Goal: Information Seeking & Learning: Learn about a topic

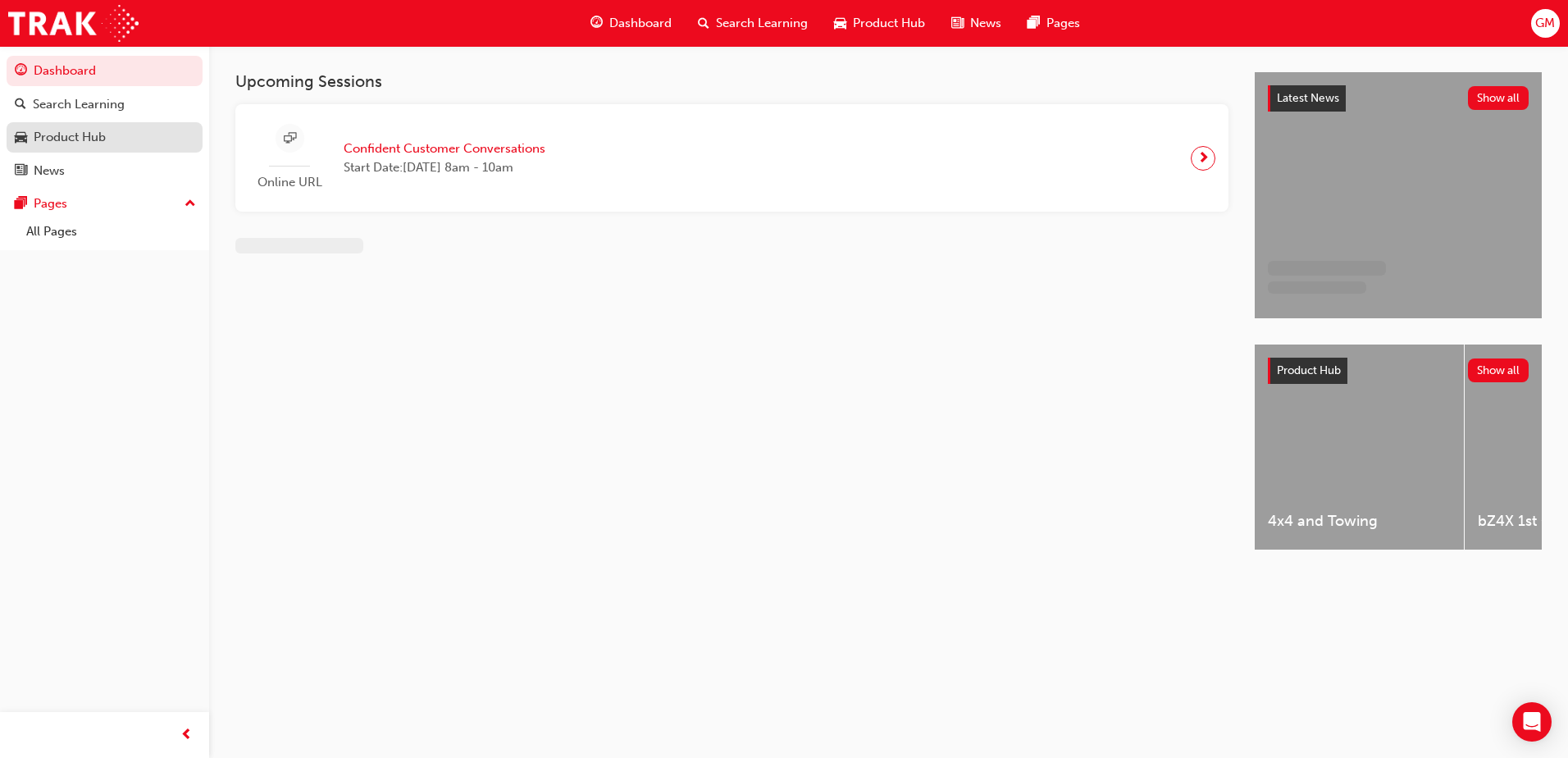
click at [113, 142] on div "Product Hub" at bounding box center [104, 137] width 180 height 20
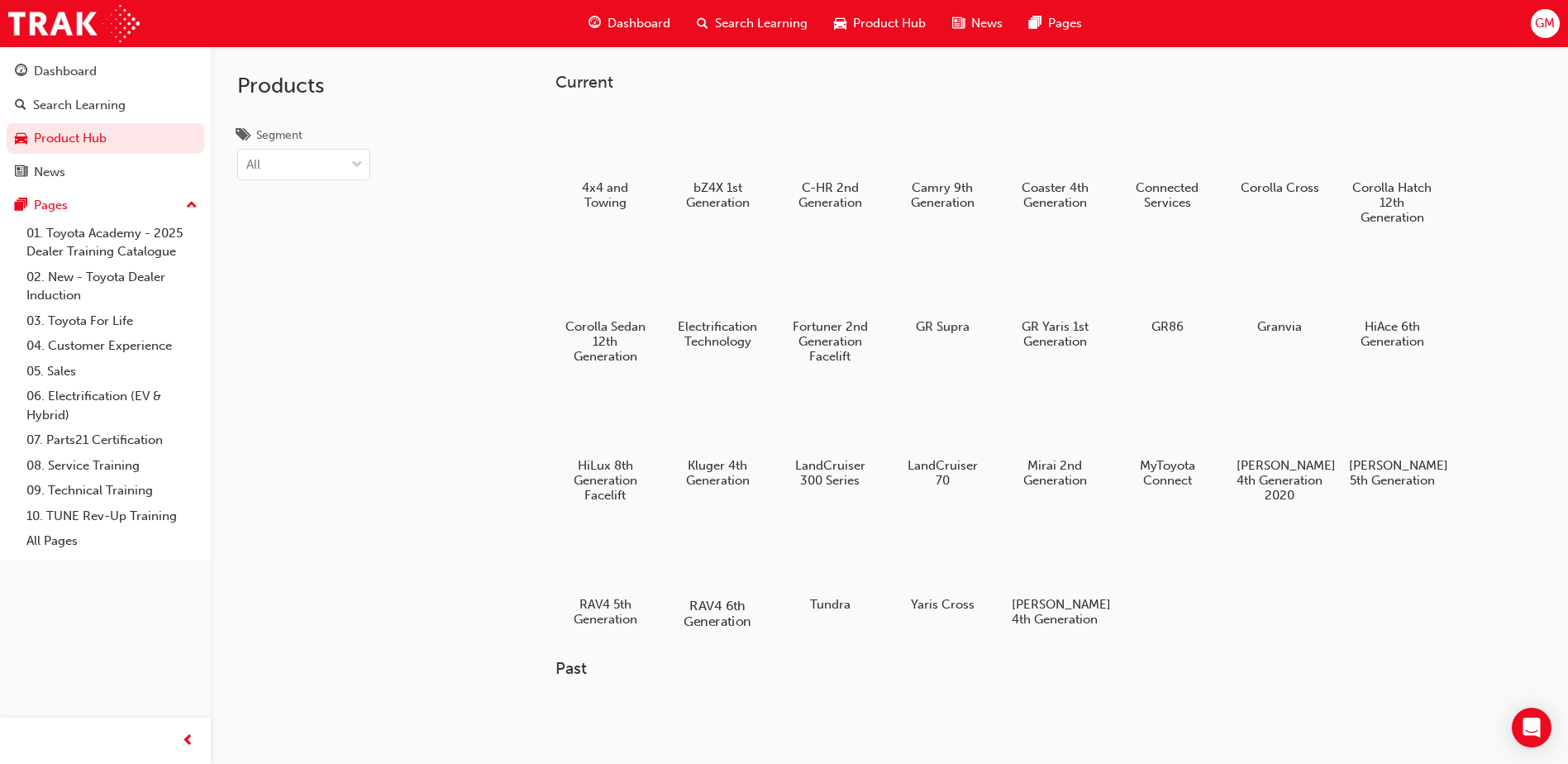
click at [726, 557] on div at bounding box center [717, 557] width 91 height 66
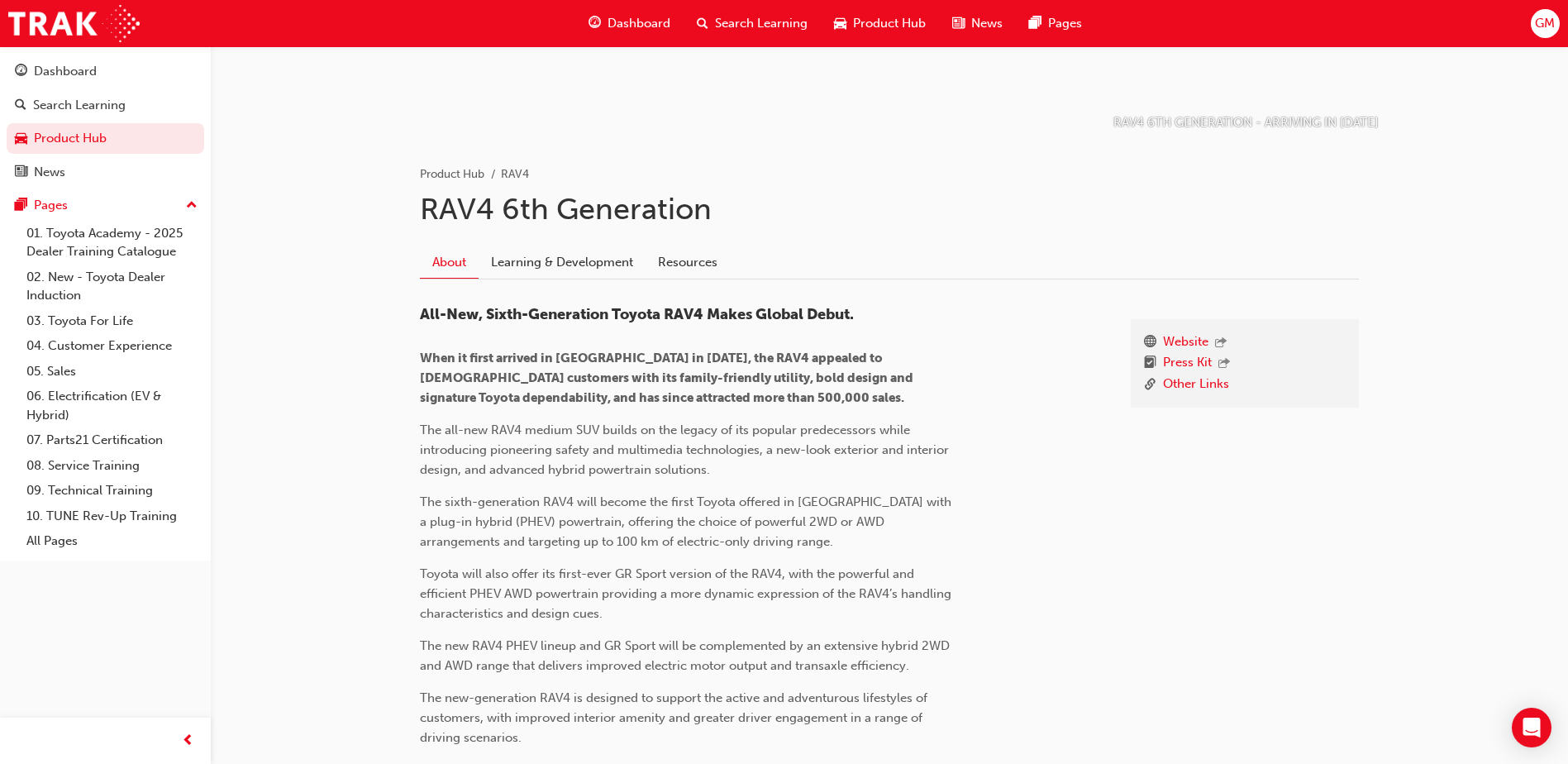
scroll to position [248, 0]
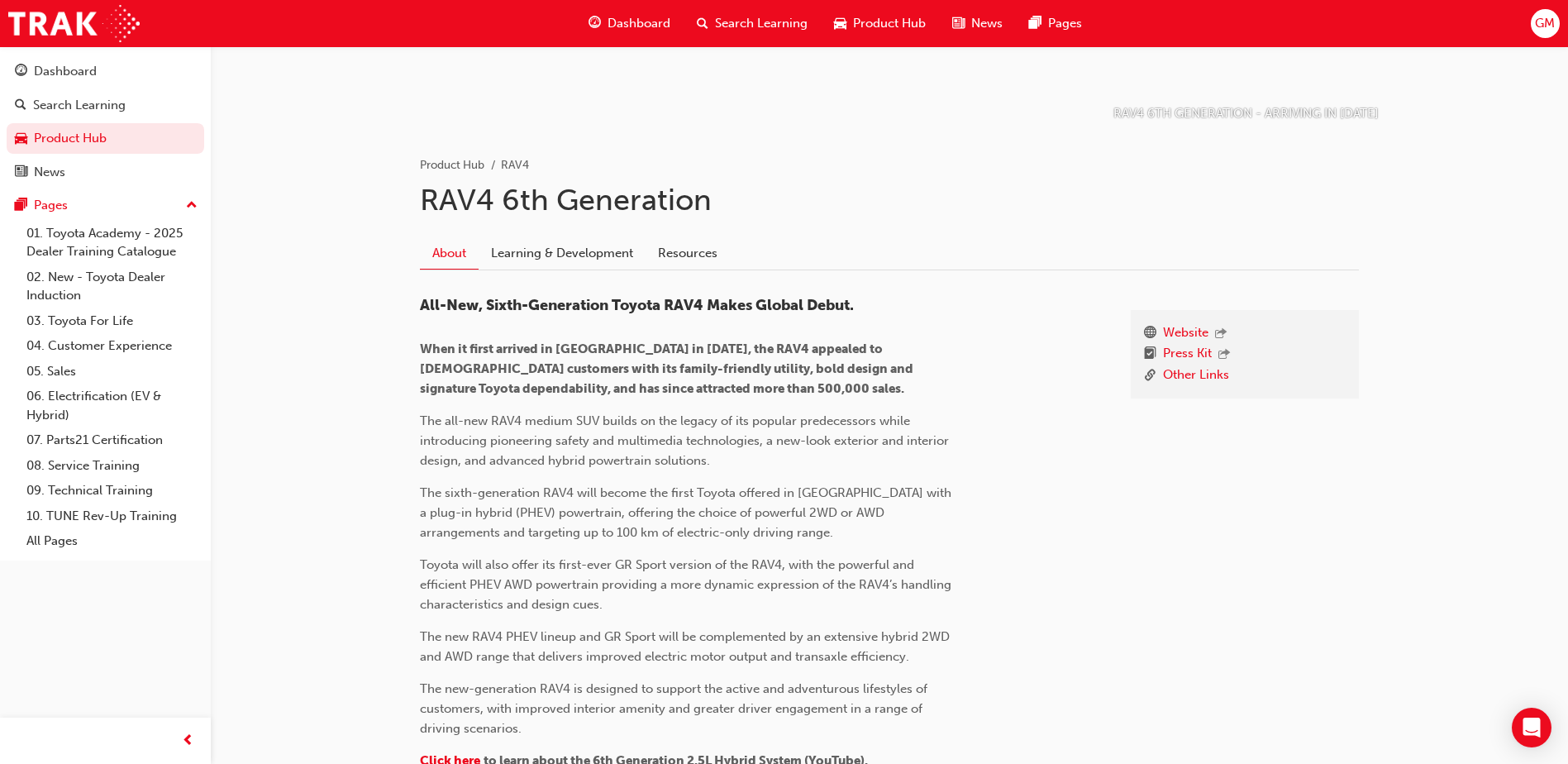
click at [737, 252] on div "About Learning & Development Resources" at bounding box center [889, 254] width 939 height 33
click at [696, 254] on link "Resources" at bounding box center [687, 253] width 85 height 32
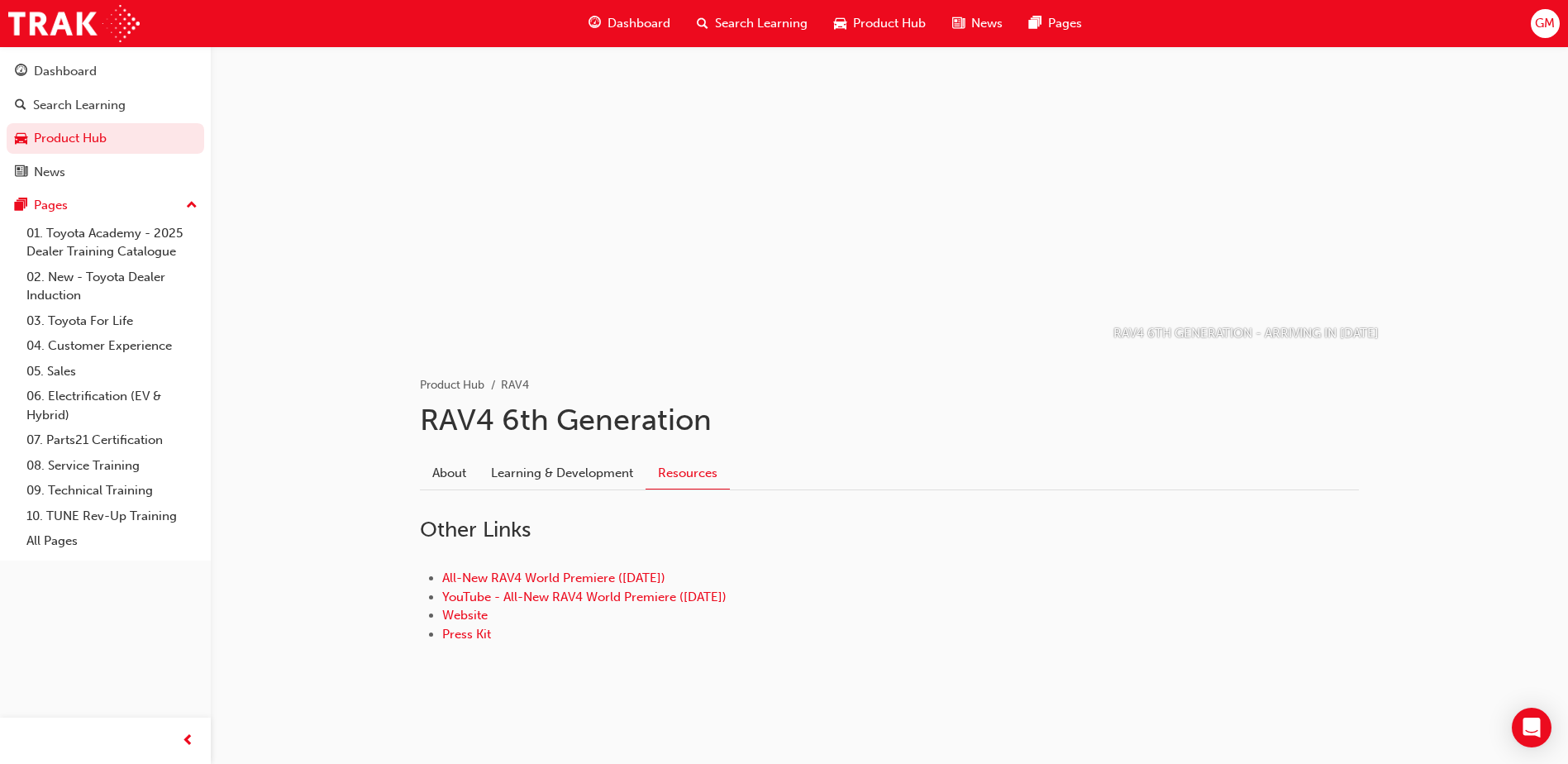
scroll to position [28, 0]
click at [572, 477] on link "Learning & Development" at bounding box center [562, 472] width 167 height 32
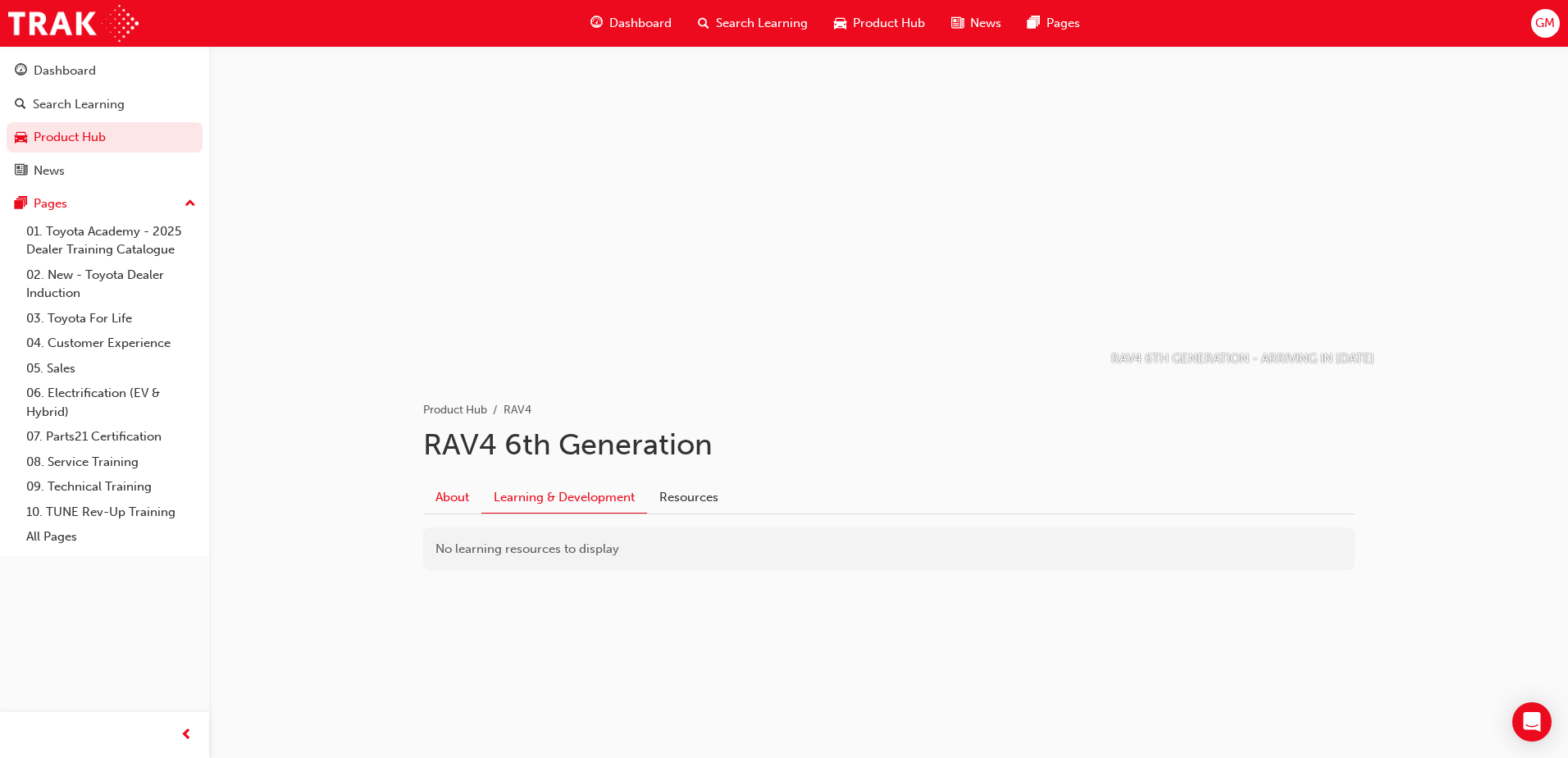
click at [458, 501] on link "About" at bounding box center [452, 496] width 58 height 31
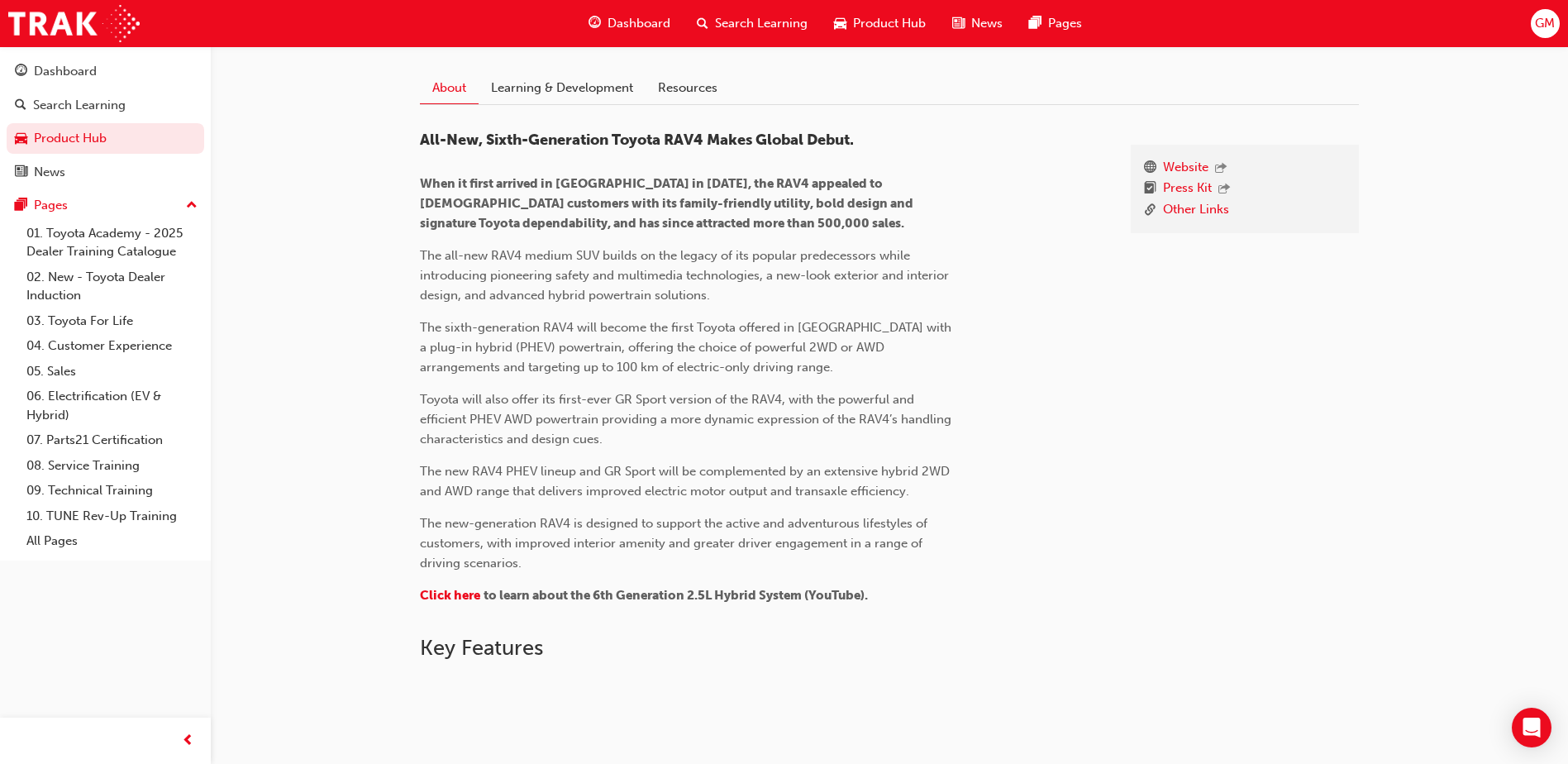
scroll to position [744, 0]
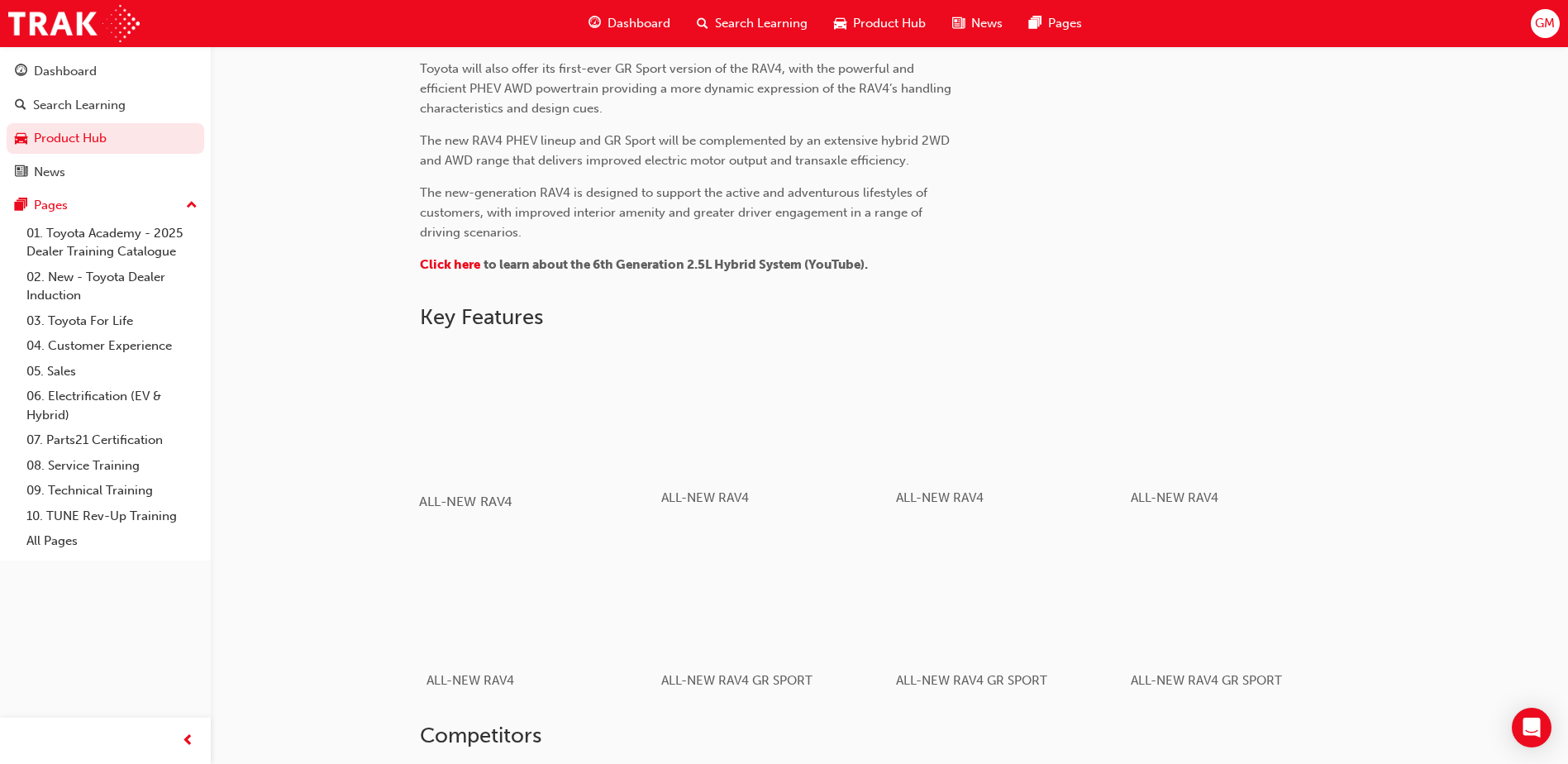
click at [580, 401] on div "button" at bounding box center [537, 411] width 236 height 132
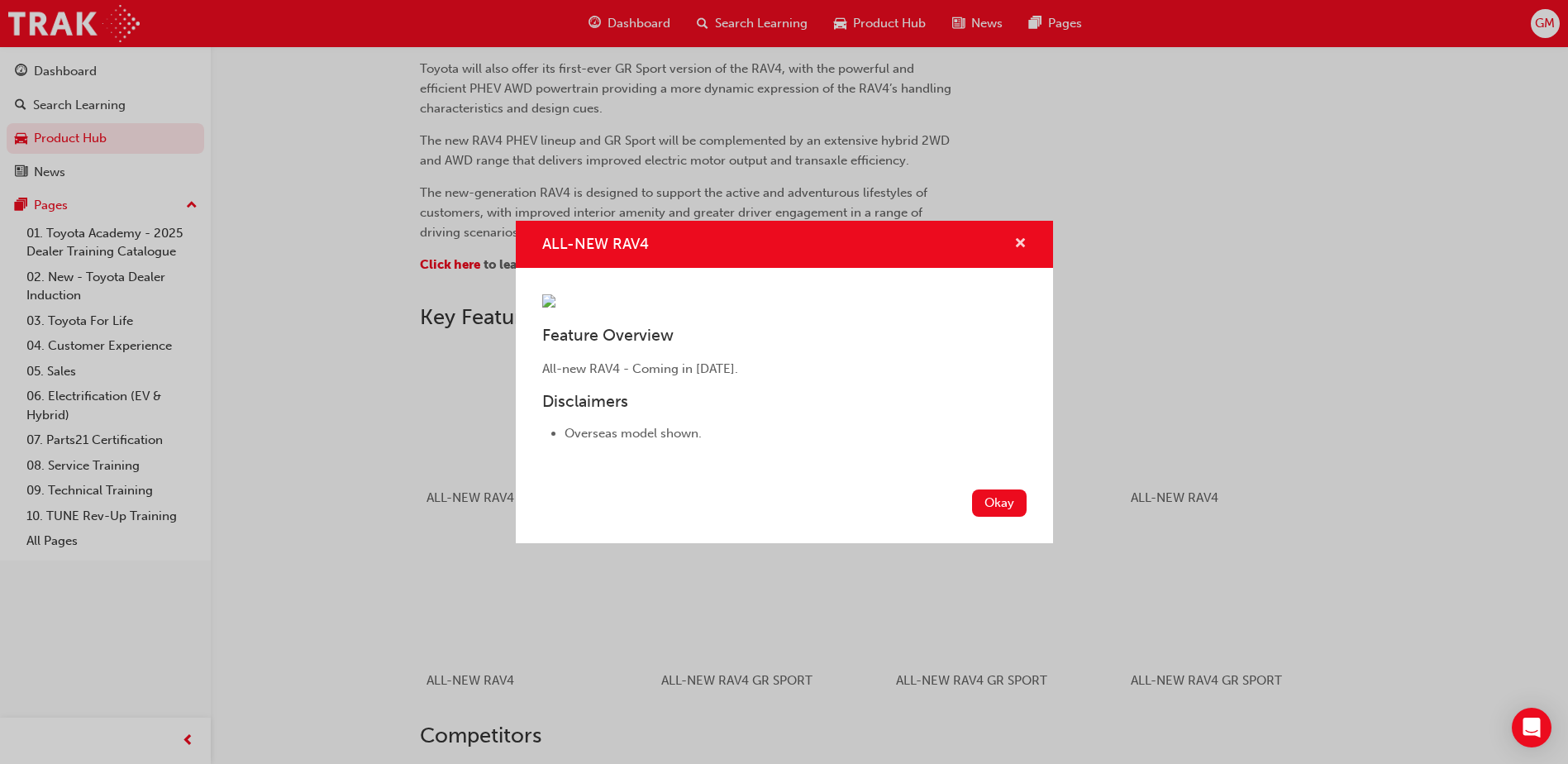
click at [1023, 237] on span "cross-icon" at bounding box center [1020, 244] width 13 height 15
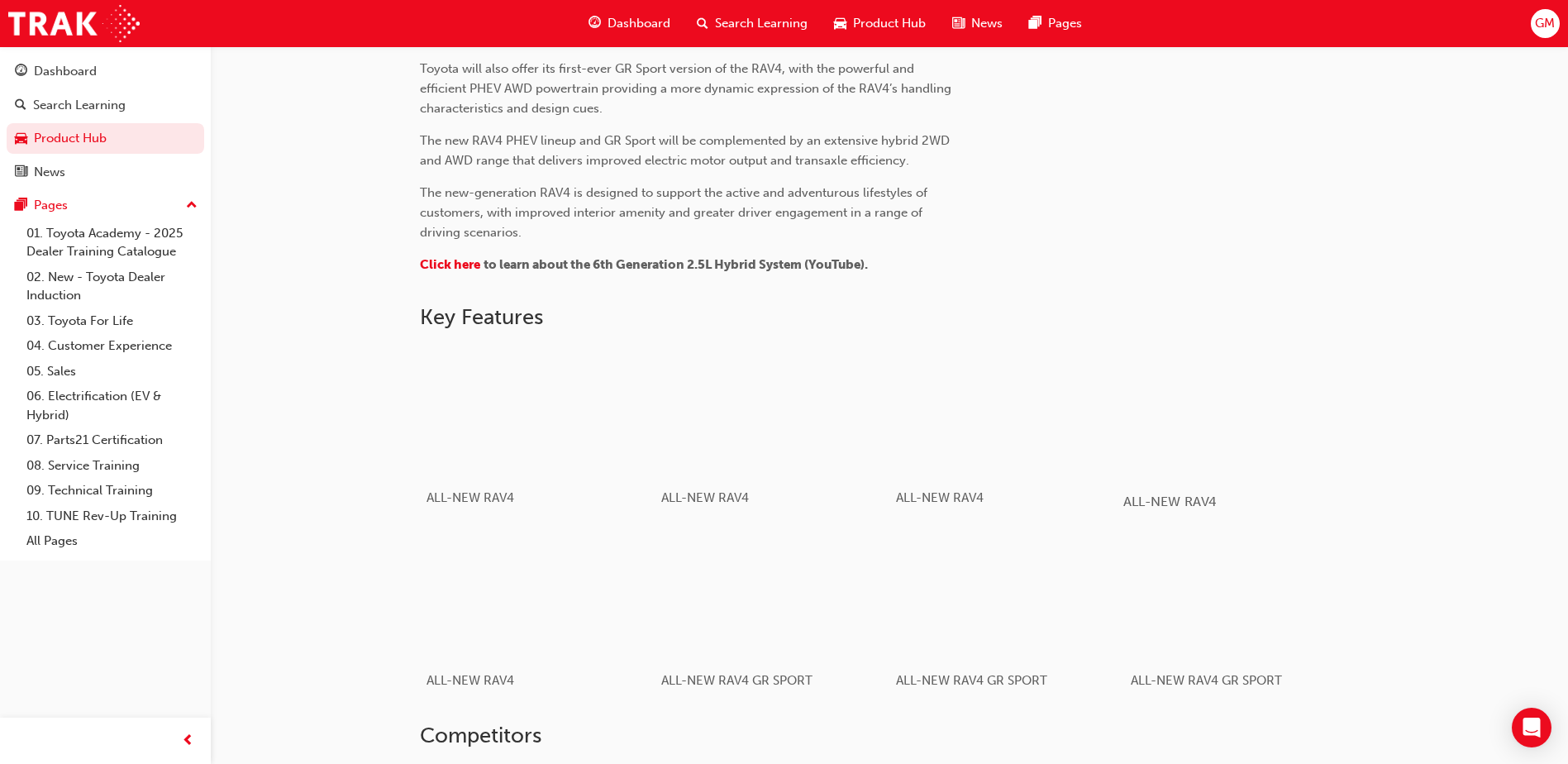
click at [1227, 412] on div "button" at bounding box center [1241, 411] width 236 height 132
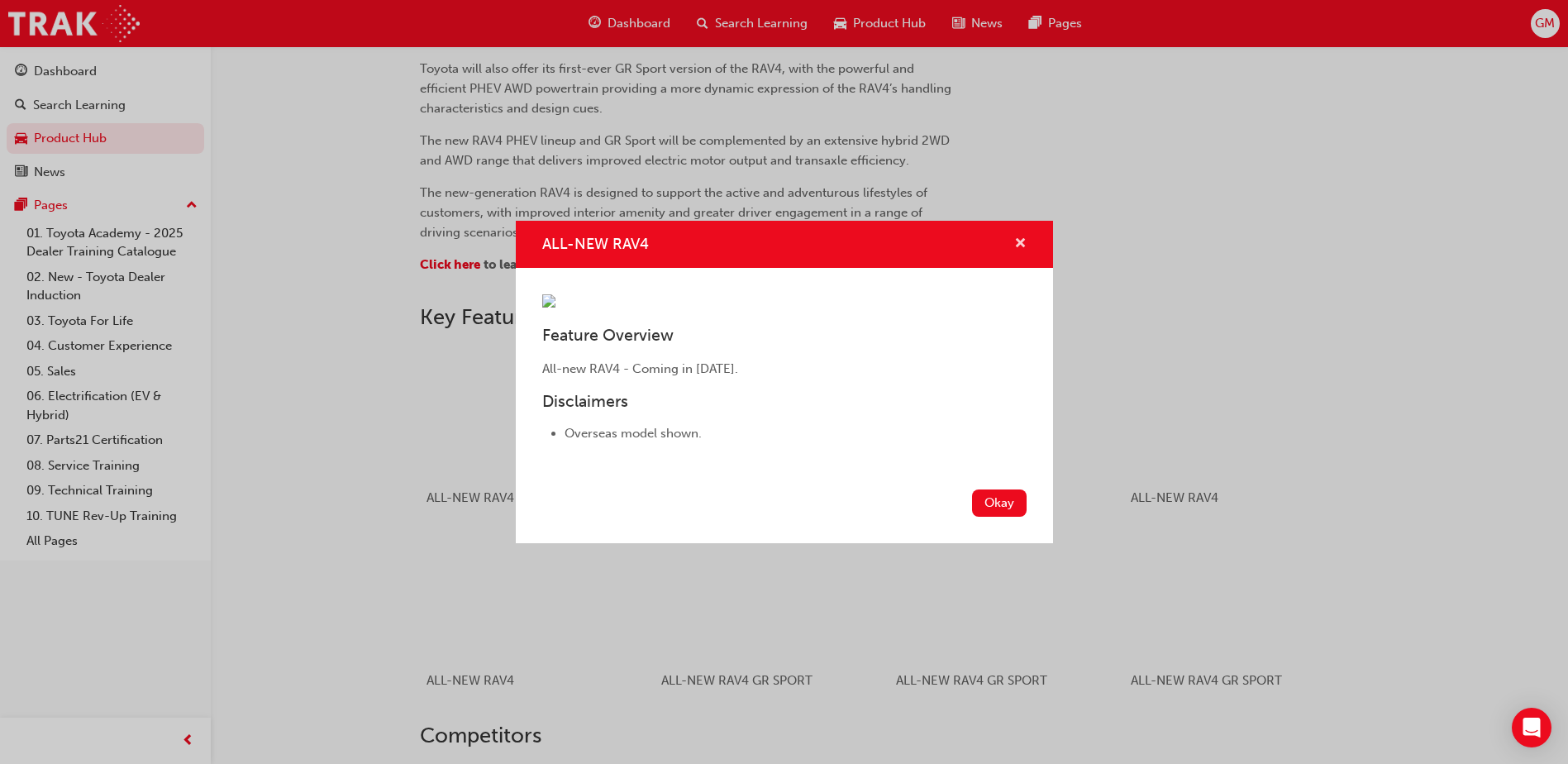
click at [1011, 234] on div "ALL-NEW RAV4" at bounding box center [1014, 244] width 26 height 20
click at [1023, 237] on span "cross-icon" at bounding box center [1020, 244] width 13 height 15
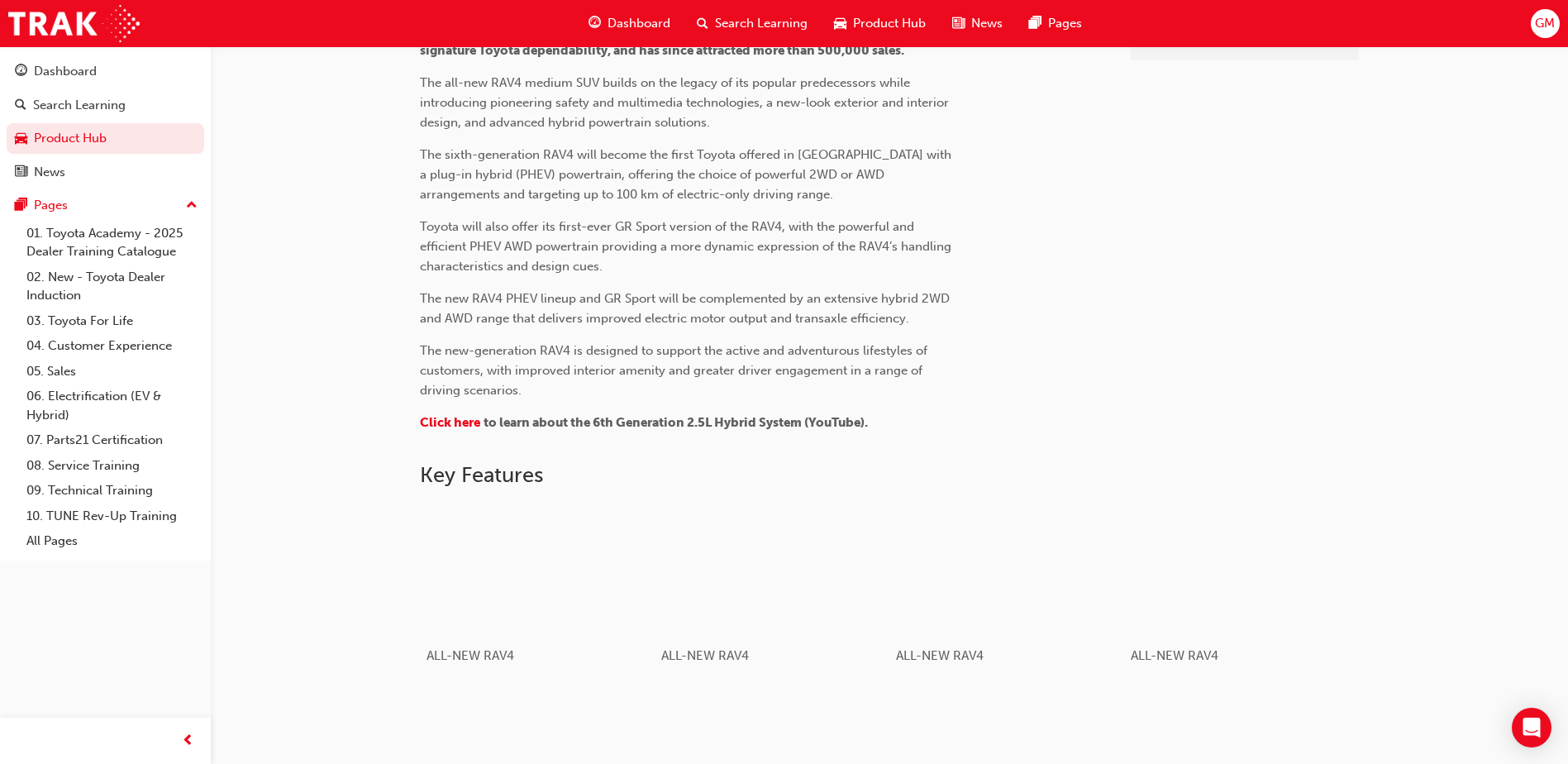
scroll to position [413, 0]
